Goal: Use online tool/utility

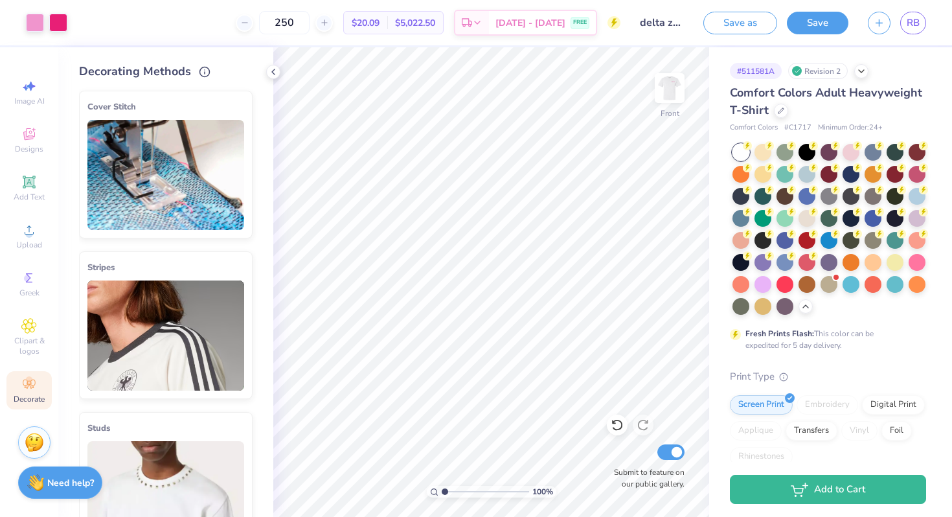
scroll to position [95, 0]
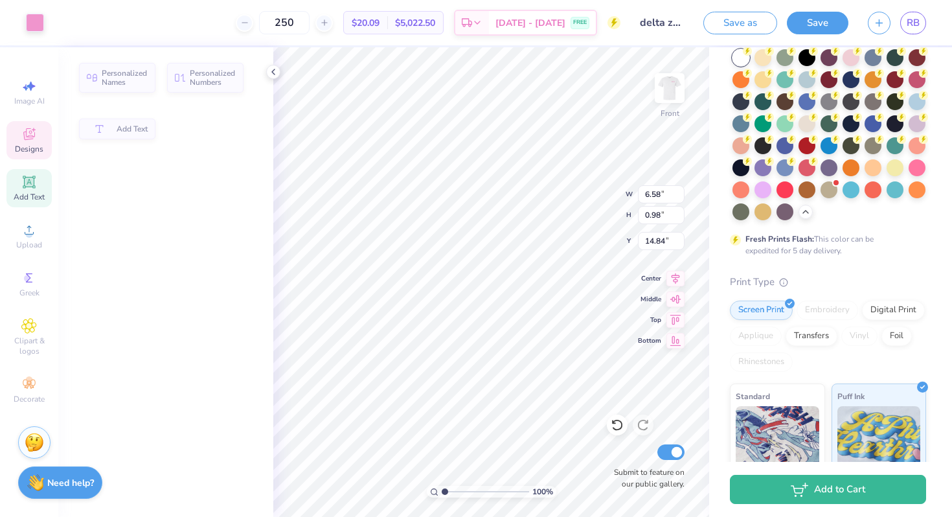
type input "6.58"
type input "0.98"
type input "14.84"
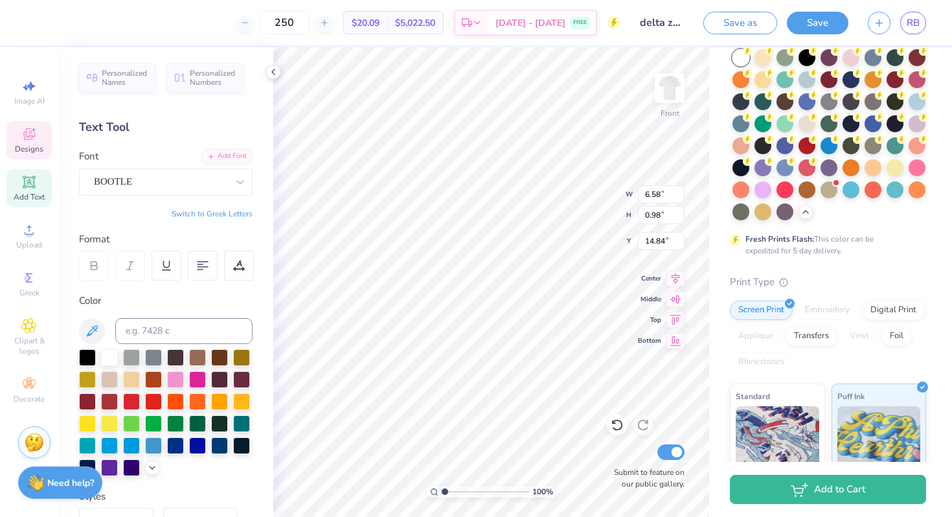
scroll to position [2, 3]
type textarea "[PERSON_NAME] Hearing Foundation Painted turtle Camp american society"
type input "7.19"
type input "7.26"
type input "3.70"
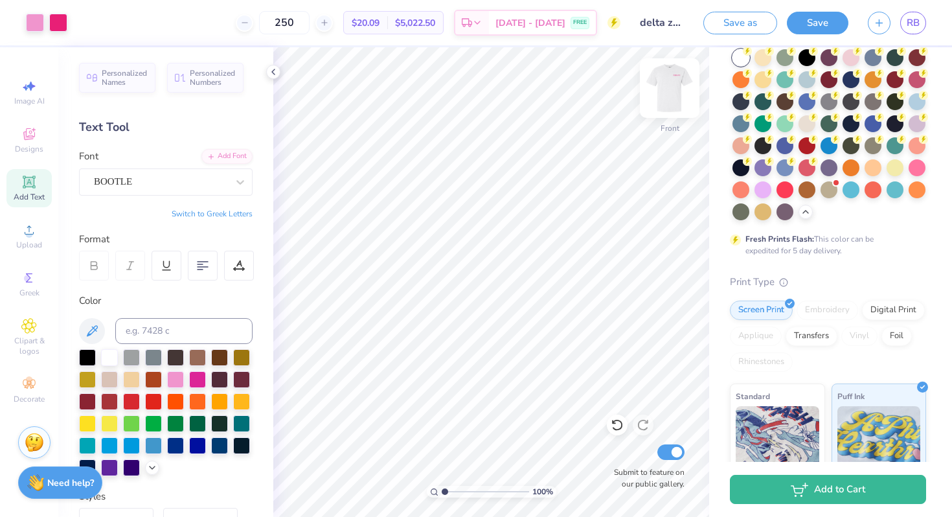
click at [669, 91] on img at bounding box center [670, 88] width 52 height 52
click at [677, 104] on img at bounding box center [670, 88] width 52 height 52
type input "16.73"
type input "6.59"
type input "1.58"
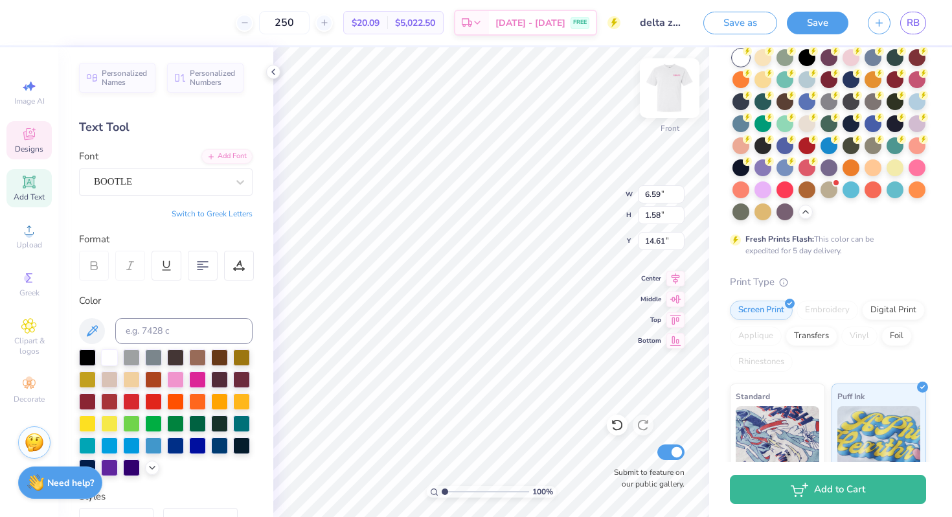
type input "14.78"
type input "10.03"
type input "12.57"
type input "3.00"
click at [671, 93] on img at bounding box center [670, 88] width 52 height 52
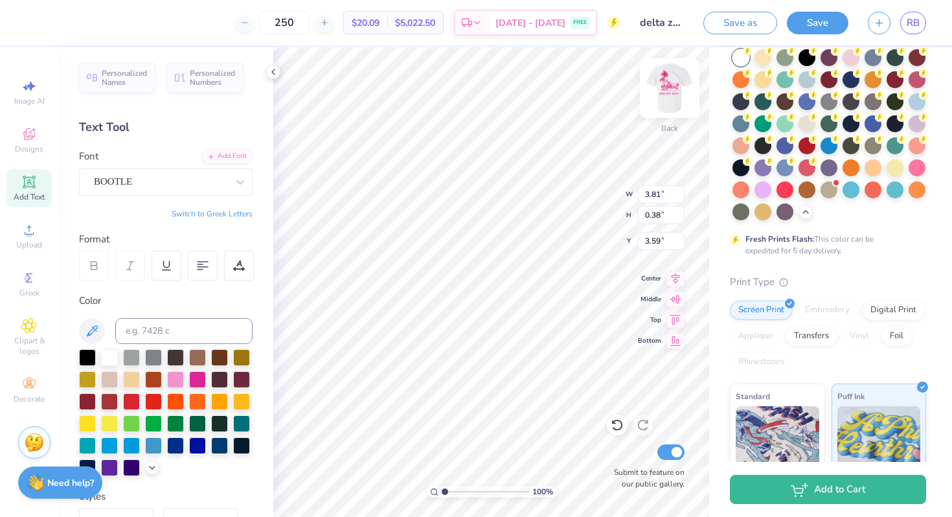
type input "4.24"
click at [662, 94] on img at bounding box center [670, 88] width 52 height 52
